Goal: Transaction & Acquisition: Purchase product/service

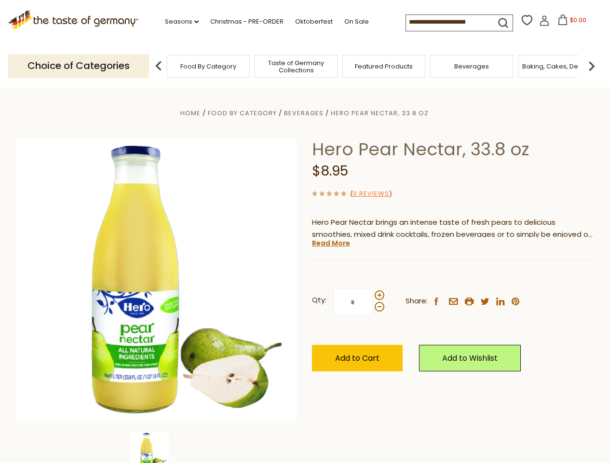
click at [304, 231] on div "Home Food By Category [GEOGRAPHIC_DATA] Hero Pear Nectar, 33.8 oz Hero Pear Nec…" at bounding box center [304, 292] width 593 height 371
click at [178, 22] on link "Seasons dropdown_arrow" at bounding box center [182, 21] width 34 height 11
click at [447, 22] on input at bounding box center [446, 21] width 81 height 13
click at [570, 23] on span "$0.00" at bounding box center [578, 20] width 16 height 8
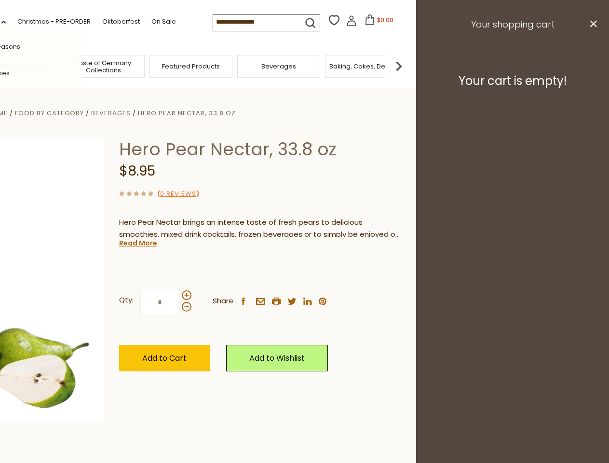
click at [81, 66] on div "All Seasons Recipes Game Day [DATE] [DATE] [DATE][PERSON_NAME] [DATE] Springfes…" at bounding box center [26, 231] width 109 height 409
click at [591, 66] on footer "Your cart is empty!" at bounding box center [512, 81] width 193 height 62
click at [304, 275] on div "Qty: * Share: facebook email printer twitter linkedin pinterest" at bounding box center [260, 302] width 282 height 56
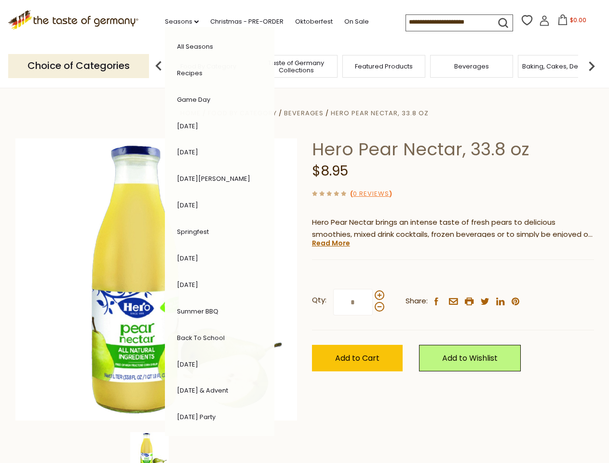
click at [156, 447] on div "Home Food By Category [GEOGRAPHIC_DATA] Hero Pear Nectar, 33.8 oz Hero Pear Nec…" at bounding box center [304, 292] width 593 height 371
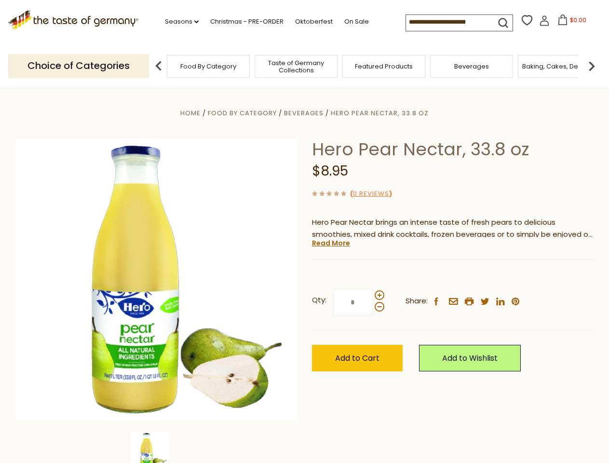
click at [156, 447] on img at bounding box center [149, 451] width 39 height 39
click at [330, 243] on link "Read More" at bounding box center [331, 243] width 38 height 10
